Goal: Task Accomplishment & Management: Complete application form

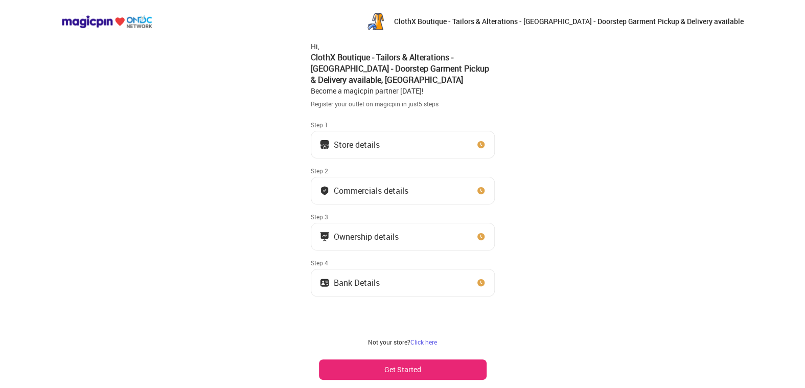
click at [393, 144] on button "Store details" at bounding box center [403, 145] width 184 height 28
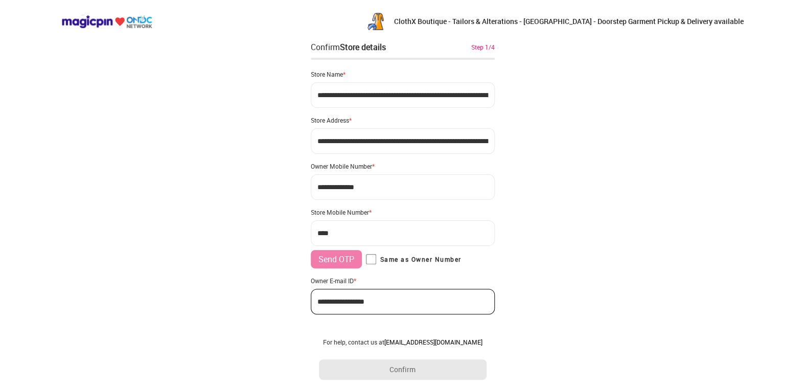
type input "**********"
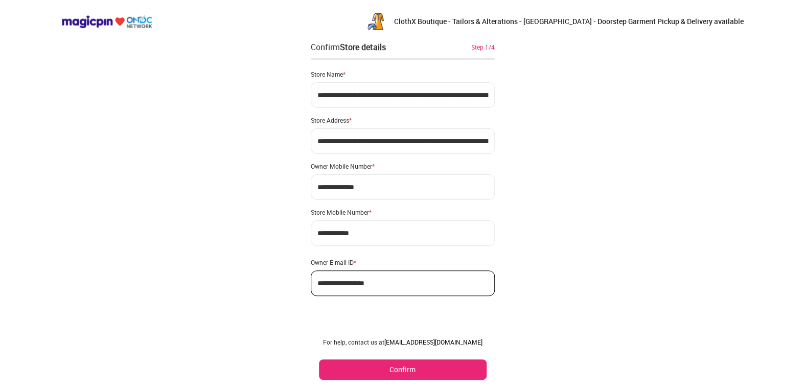
click at [351, 369] on button "Confirm" at bounding box center [403, 369] width 168 height 20
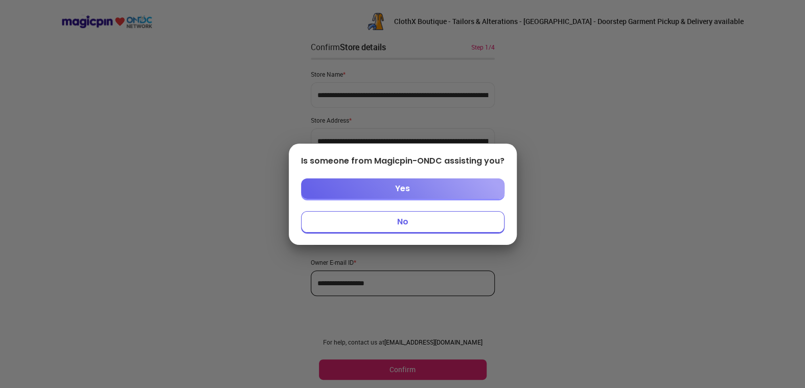
click at [420, 223] on button "No" at bounding box center [402, 221] width 203 height 21
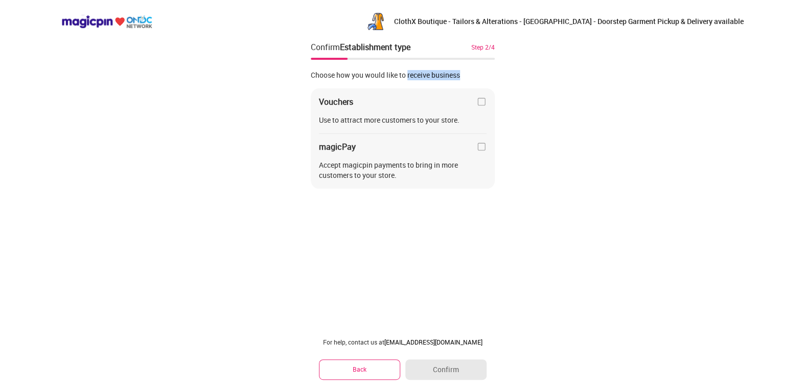
drag, startPoint x: 407, startPoint y: 76, endPoint x: 467, endPoint y: 77, distance: 59.3
click at [467, 77] on div "Choose how you would like to receive business" at bounding box center [403, 75] width 184 height 10
click at [479, 104] on img at bounding box center [481, 102] width 10 height 10
click at [484, 145] on img at bounding box center [481, 147] width 10 height 10
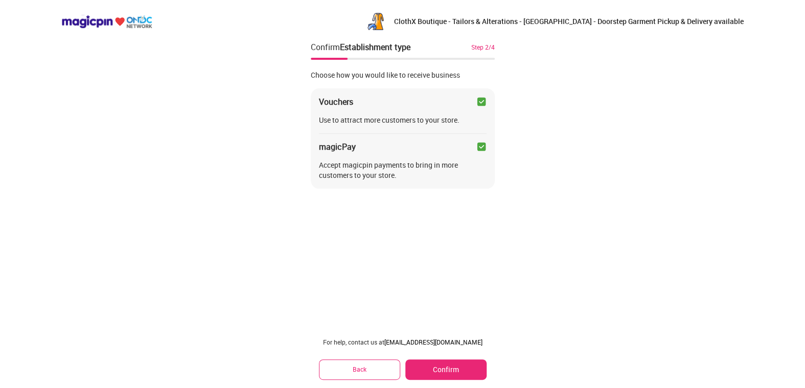
click at [483, 147] on img at bounding box center [481, 147] width 10 height 10
click at [447, 370] on button "Confirm" at bounding box center [445, 369] width 81 height 20
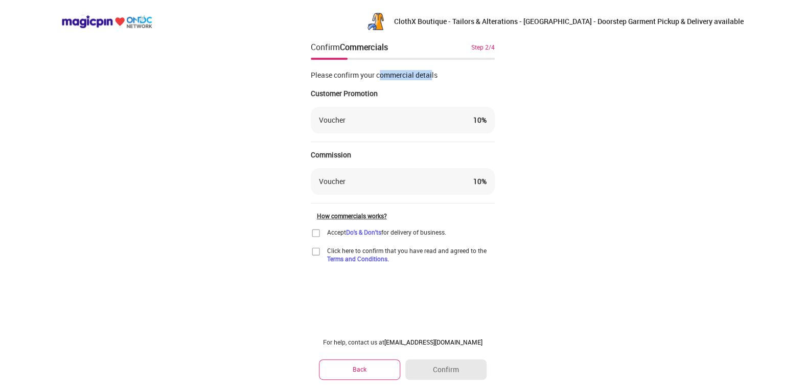
drag, startPoint x: 414, startPoint y: 73, endPoint x: 431, endPoint y: 71, distance: 17.5
click at [431, 71] on div "Please confirm your commercial details" at bounding box center [403, 75] width 184 height 10
click at [440, 73] on div "Please confirm your commercial details" at bounding box center [403, 75] width 184 height 10
drag, startPoint x: 385, startPoint y: 98, endPoint x: 398, endPoint y: 98, distance: 12.3
click at [395, 98] on div "Customer Promotion" at bounding box center [403, 93] width 184 height 10
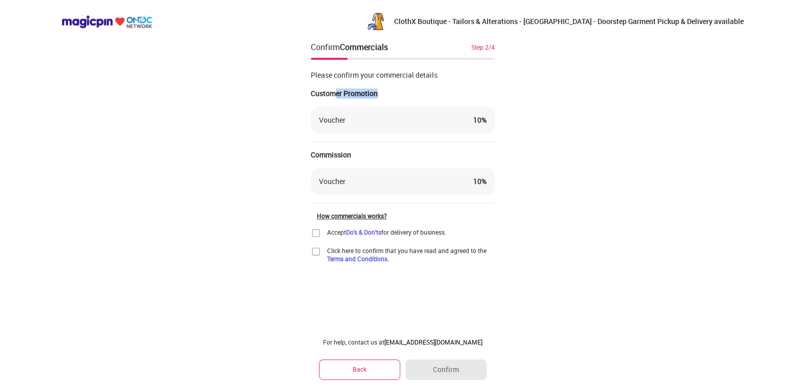
click at [398, 98] on div "Customer Promotion" at bounding box center [403, 93] width 184 height 10
click at [397, 122] on div "Voucher 10 %" at bounding box center [403, 120] width 168 height 10
click at [313, 234] on img at bounding box center [316, 233] width 10 height 10
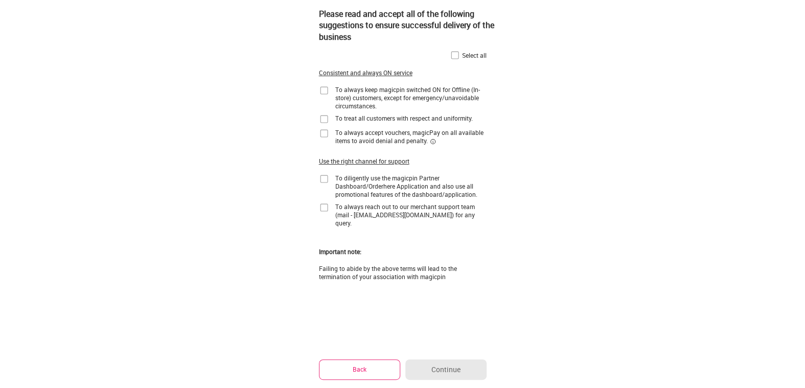
click at [453, 57] on img at bounding box center [455, 55] width 10 height 10
click at [464, 367] on button "Continue" at bounding box center [445, 369] width 81 height 20
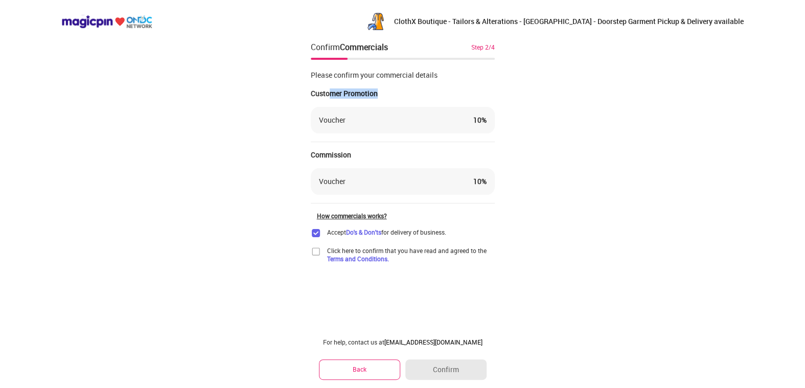
drag, startPoint x: 328, startPoint y: 90, endPoint x: 418, endPoint y: 96, distance: 90.7
click at [418, 96] on div "Customer Promotion" at bounding box center [403, 93] width 184 height 10
click at [375, 230] on link "Do's & Don'ts" at bounding box center [363, 232] width 35 height 8
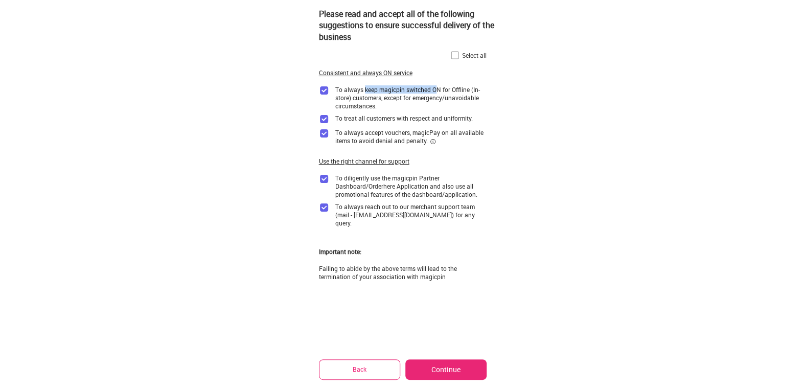
drag, startPoint x: 435, startPoint y: 89, endPoint x: 454, endPoint y: 98, distance: 21.3
click at [438, 89] on div "To always keep magicpin switched ON for Offline (In-store) customers, except fo…" at bounding box center [410, 97] width 151 height 25
click at [460, 102] on div "To always keep magicpin switched ON for Offline (In-store) customers, except fo…" at bounding box center [410, 97] width 151 height 25
drag, startPoint x: 370, startPoint y: 90, endPoint x: 456, endPoint y: 94, distance: 86.5
click at [455, 94] on div "To always keep magicpin switched ON for Offline (In-store) customers, except fo…" at bounding box center [410, 97] width 151 height 25
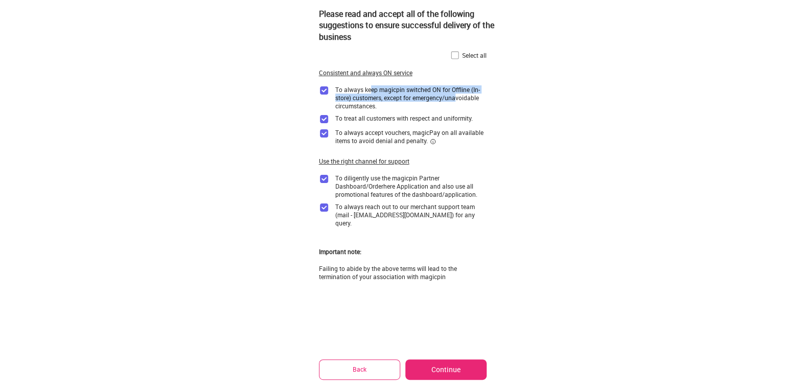
click at [456, 94] on div "To always keep magicpin switched ON for Offline (In-store) customers, except fo…" at bounding box center [410, 97] width 151 height 25
drag, startPoint x: 400, startPoint y: 115, endPoint x: 461, endPoint y: 115, distance: 60.8
click at [460, 115] on div "To treat all customers with respect and uniformity." at bounding box center [404, 118] width 138 height 8
click at [466, 122] on div "To treat all customers with respect and uniformity." at bounding box center [404, 118] width 138 height 8
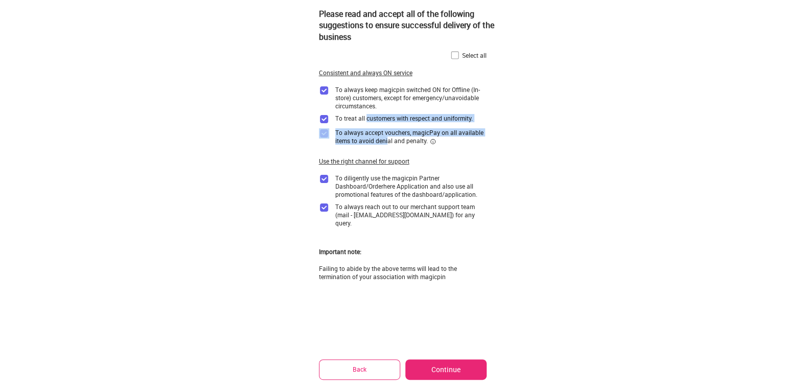
drag, startPoint x: 366, startPoint y: 123, endPoint x: 388, endPoint y: 148, distance: 33.7
click at [388, 148] on div "Select all Consistent and always ON service To always keep magicpin switched ON…" at bounding box center [403, 161] width 168 height 240
click at [321, 134] on img at bounding box center [324, 133] width 10 height 10
click at [322, 131] on img at bounding box center [324, 133] width 10 height 10
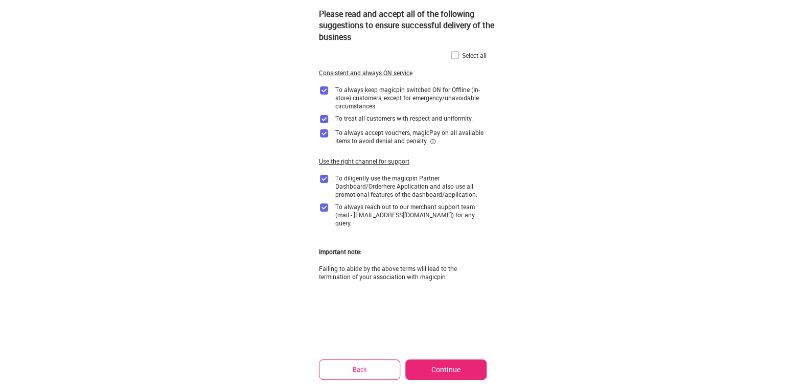
click at [531, 202] on div "Please read and accept all of the following suggestions to ensure successful de…" at bounding box center [402, 195] width 805 height 390
click at [367, 368] on button "Back" at bounding box center [360, 369] width 82 height 20
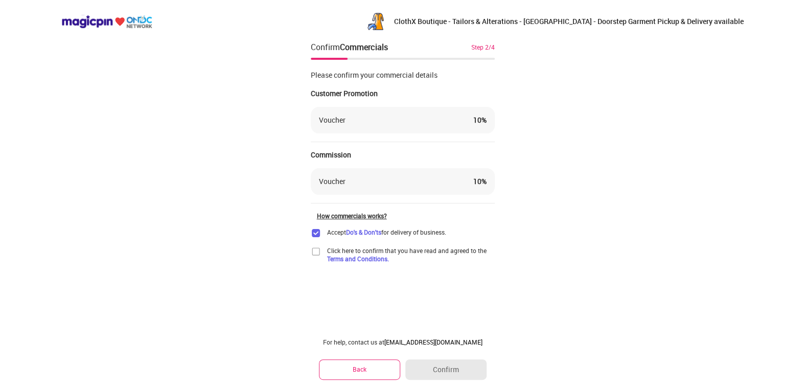
click at [346, 260] on link "Terms and Conditions." at bounding box center [358, 259] width 62 height 8
click at [313, 253] on img at bounding box center [316, 251] width 10 height 10
click at [469, 372] on button "Confirm" at bounding box center [445, 369] width 81 height 20
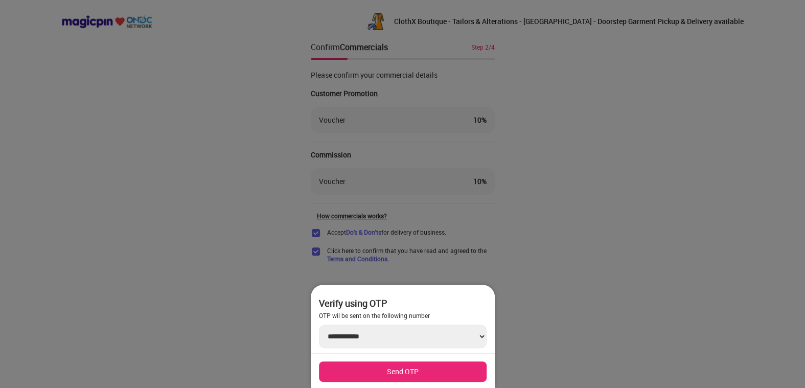
click at [448, 370] on button "Send OTP" at bounding box center [403, 371] width 168 height 20
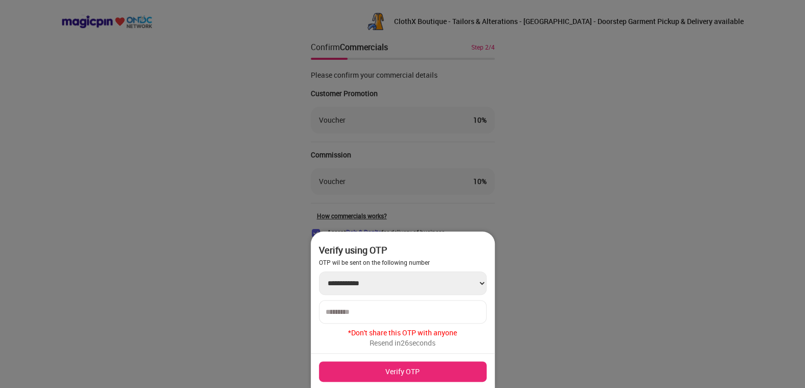
click at [418, 317] on div at bounding box center [403, 312] width 168 height 24
click at [414, 311] on input "number" at bounding box center [403, 312] width 154 height 8
type input "******"
click at [408, 378] on button "Verify OTP" at bounding box center [403, 371] width 168 height 20
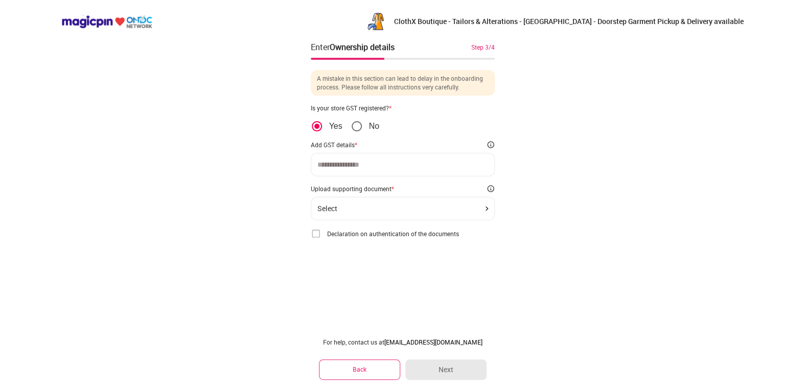
click at [375, 154] on div at bounding box center [403, 165] width 184 height 24
click at [378, 161] on input at bounding box center [402, 165] width 171 height 8
click at [316, 232] on img at bounding box center [316, 234] width 10 height 10
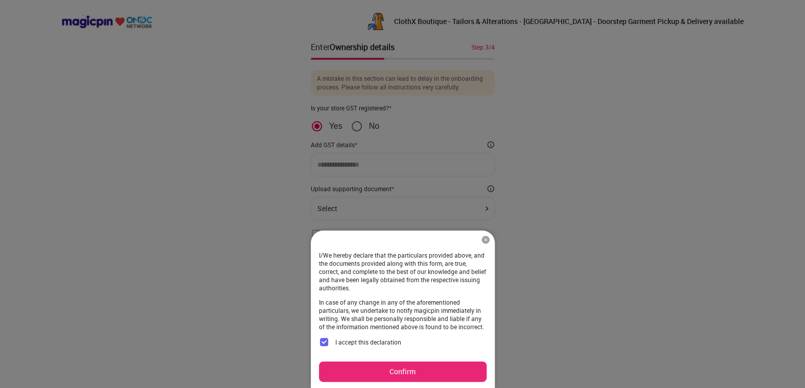
click at [461, 375] on button "Confirm" at bounding box center [403, 371] width 168 height 20
